Goal: Task Accomplishment & Management: Manage account settings

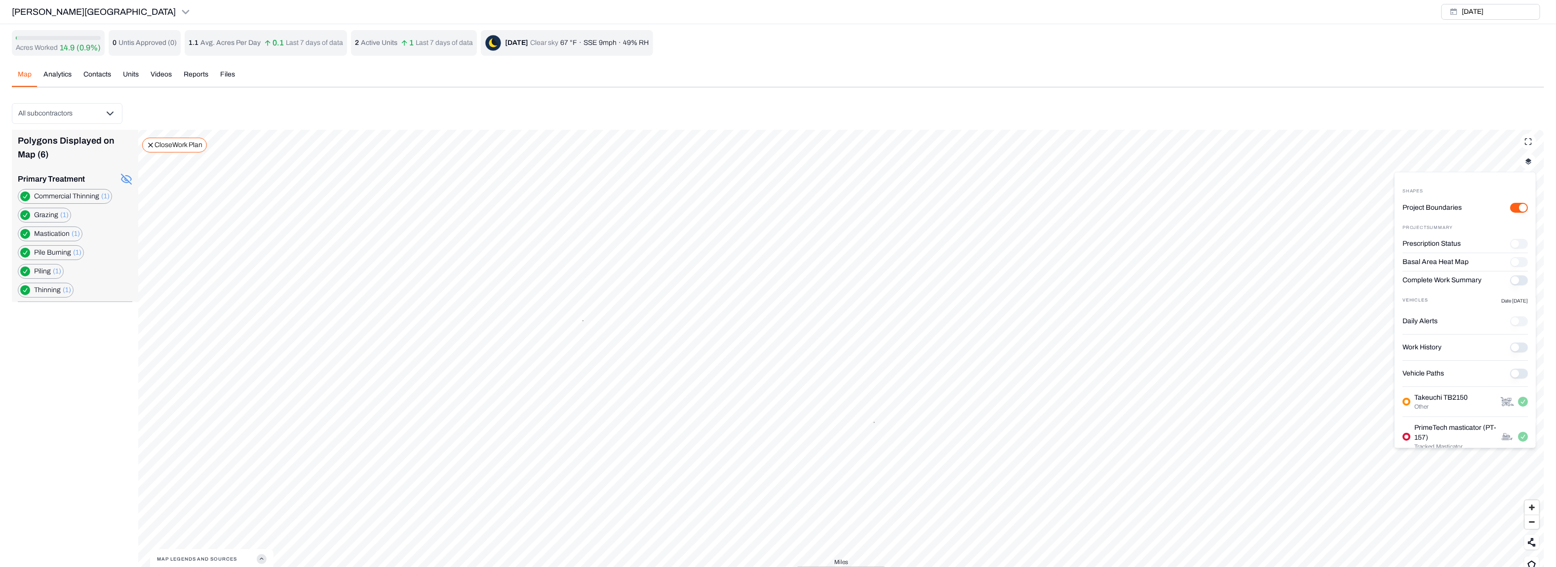
scroll to position [81, 0]
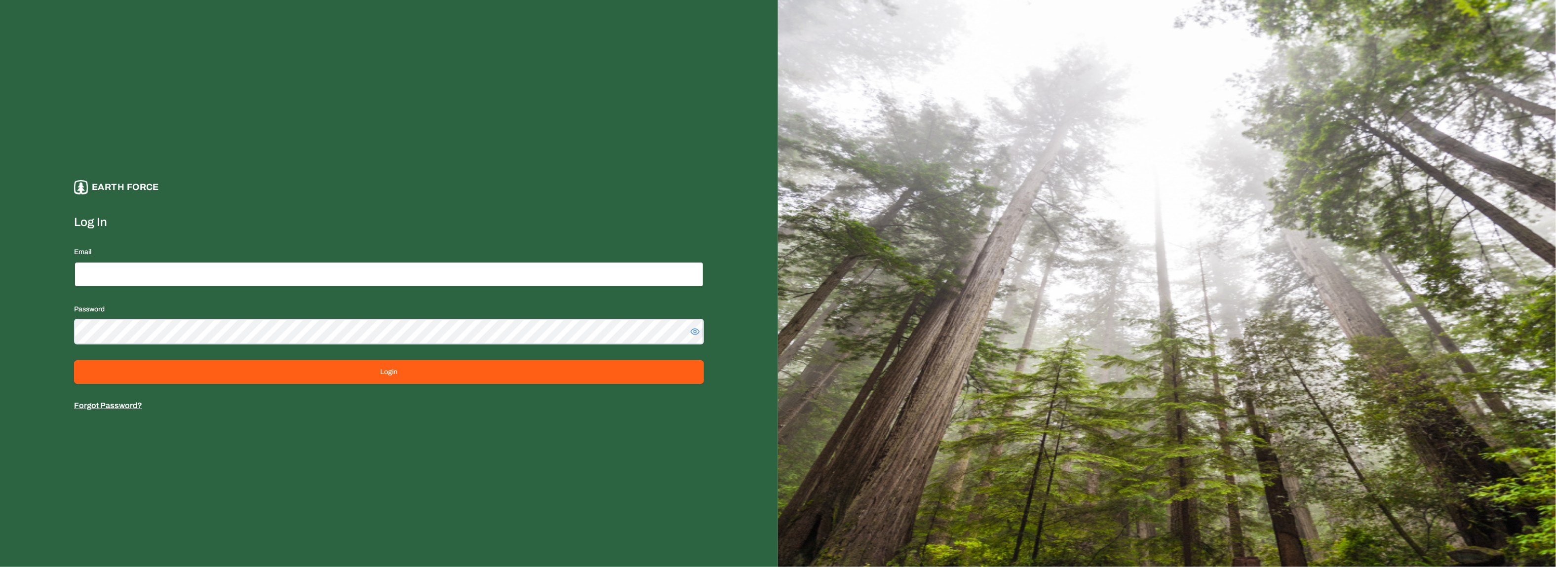
type input "**********"
click at [698, 333] on icon at bounding box center [695, 332] width 10 height 10
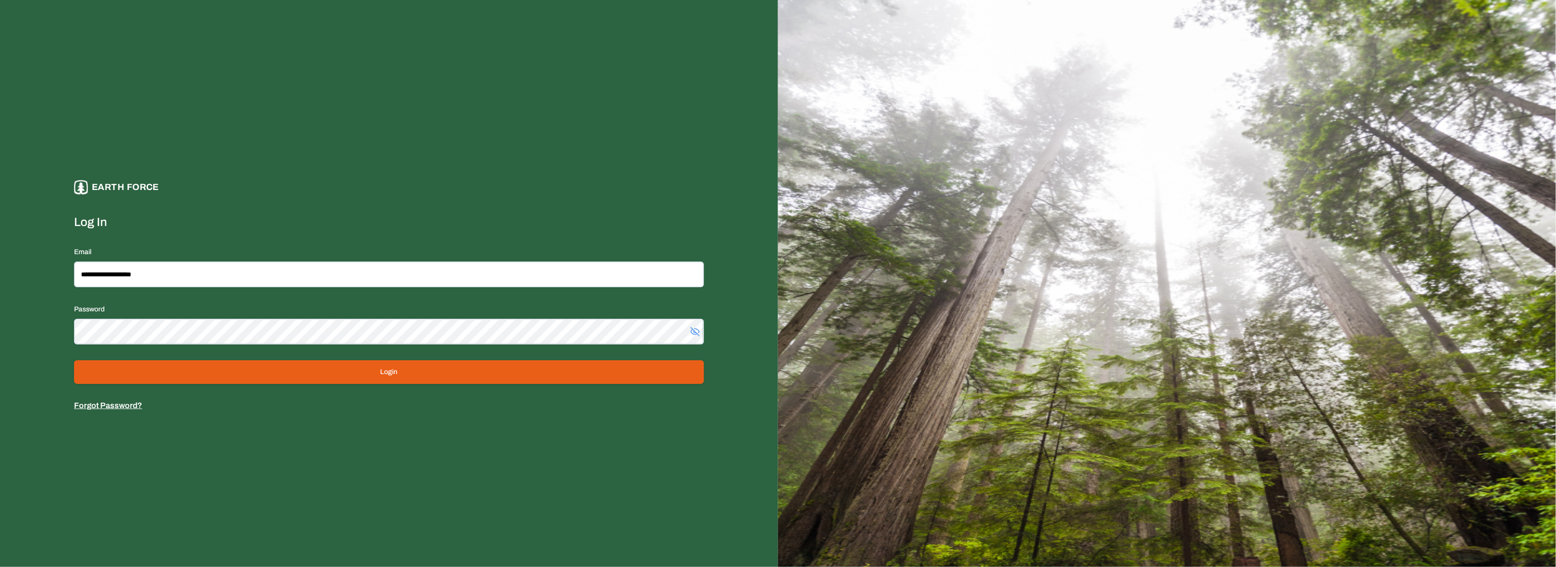
click at [394, 361] on button "Login" at bounding box center [389, 372] width 630 height 24
